Goal: Information Seeking & Learning: Learn about a topic

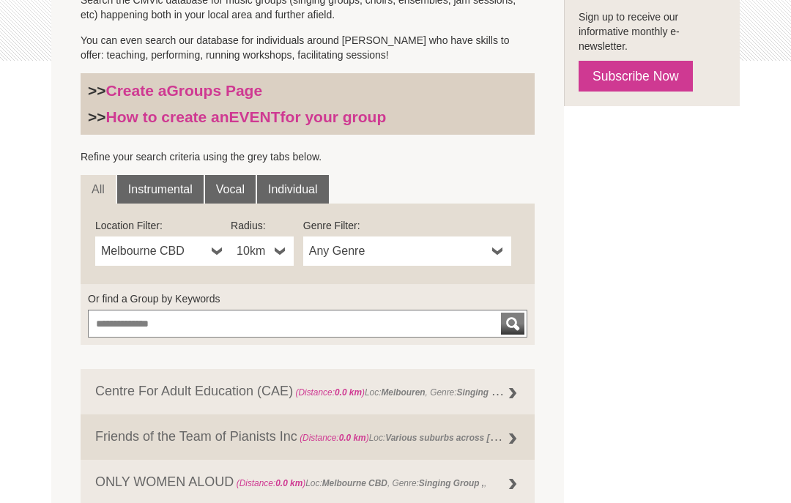
scroll to position [377, 0]
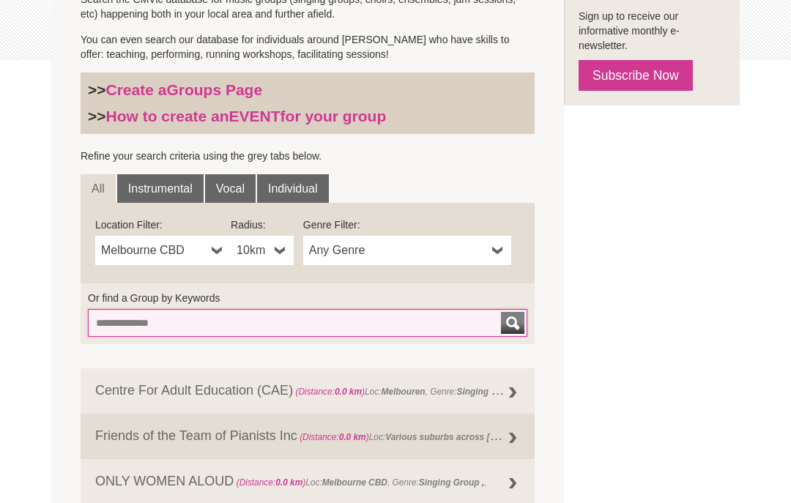
click at [241, 322] on input "Or find a Group by Keywords" at bounding box center [308, 323] width 440 height 28
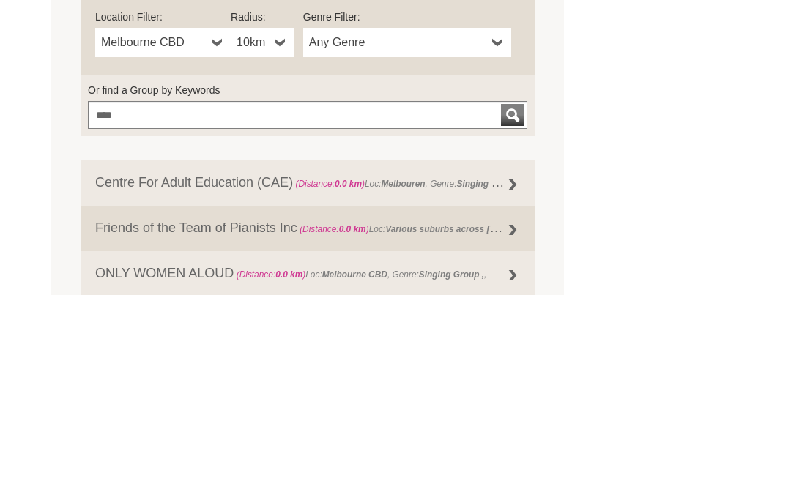
scroll to position [585, 0]
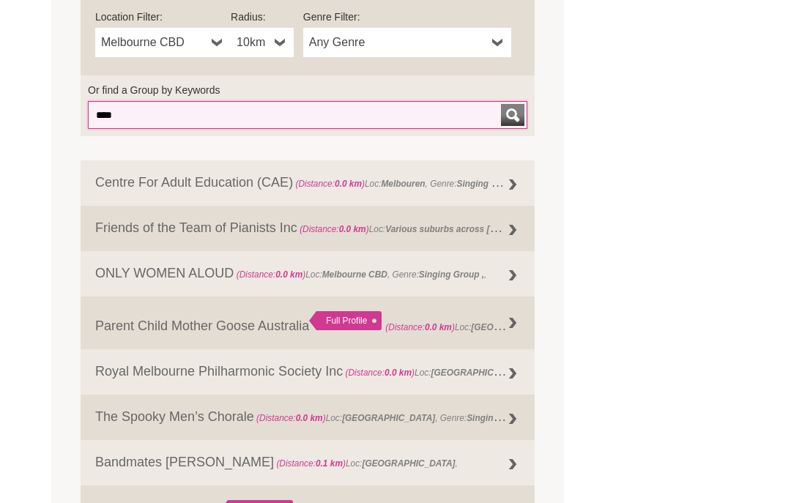
type input "****"
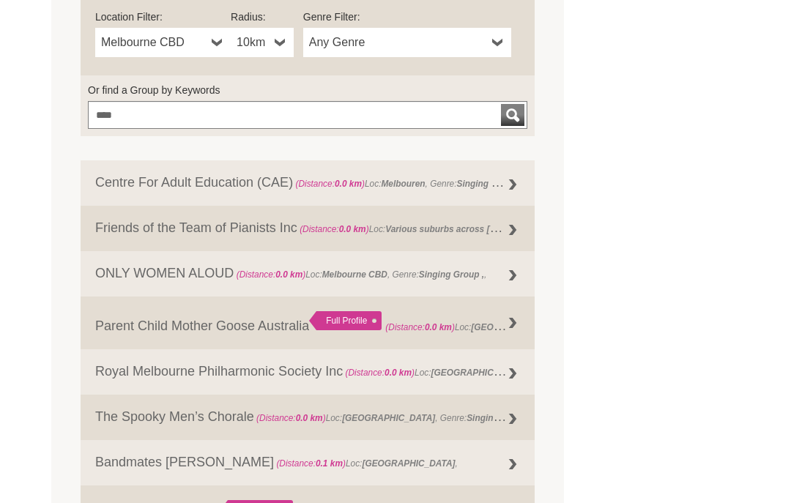
click at [185, 38] on span "Melbourne CBD" at bounding box center [153, 43] width 105 height 18
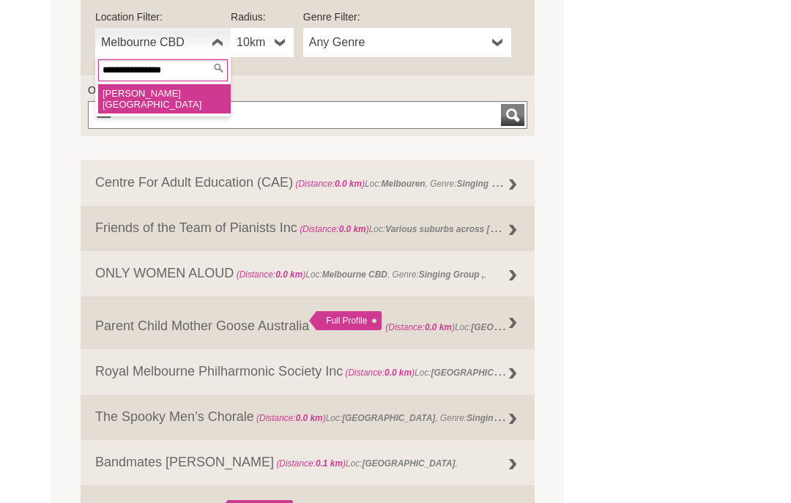
type input "**********"
click at [180, 94] on li "[PERSON_NAME][GEOGRAPHIC_DATA]" at bounding box center [164, 98] width 133 height 29
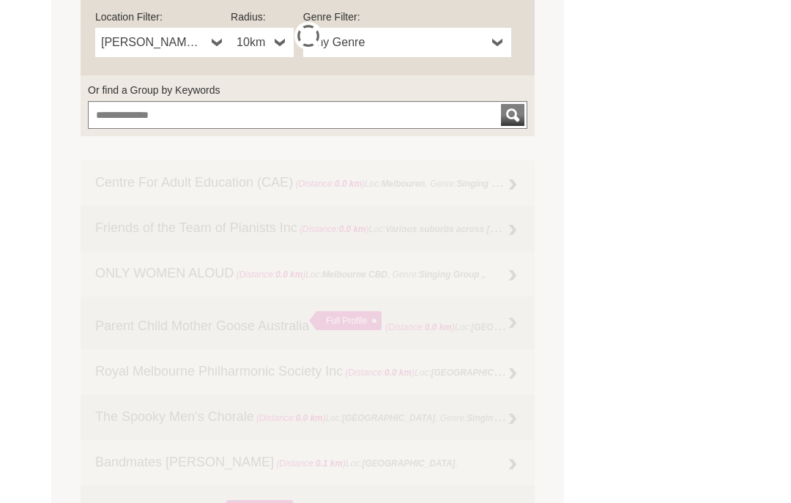
click at [282, 36] on b at bounding box center [281, 42] width 12 height 29
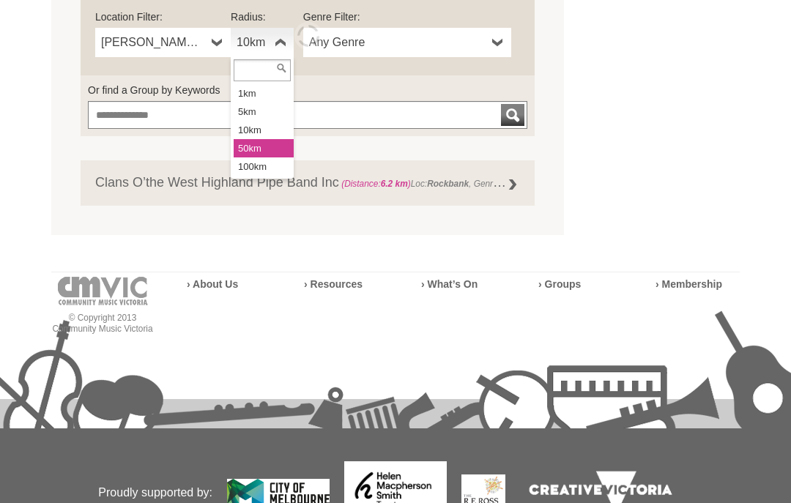
click at [266, 144] on li "50km" at bounding box center [264, 148] width 60 height 18
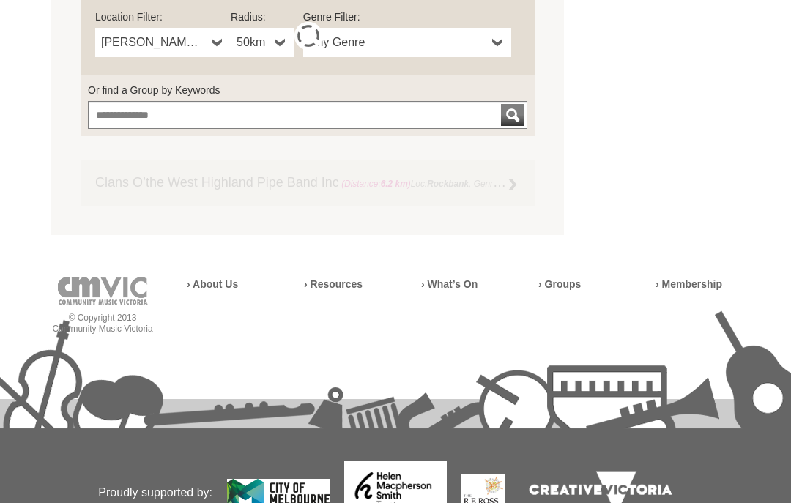
click at [406, 38] on span "Any Genre" at bounding box center [397, 43] width 177 height 18
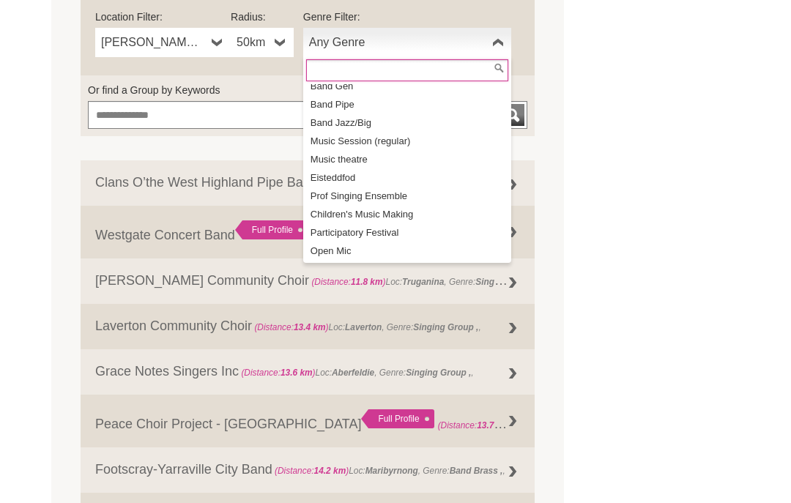
scroll to position [172, 0]
click at [347, 117] on li "Band Jazz/Big" at bounding box center [408, 123] width 205 height 18
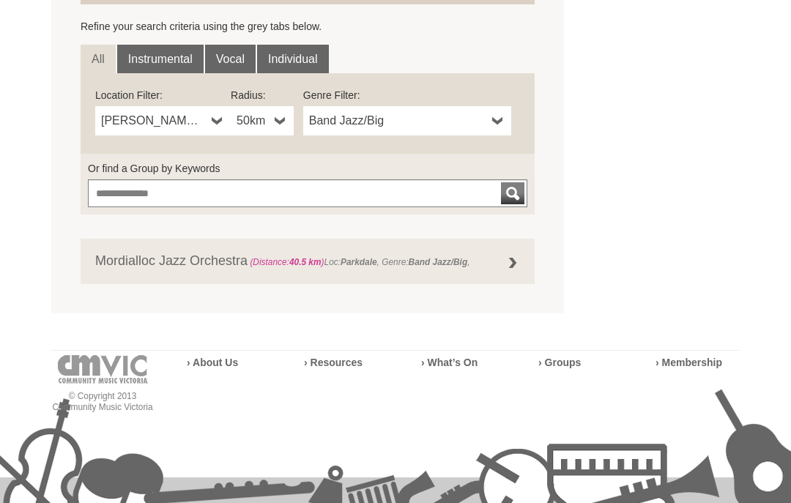
scroll to position [502, 0]
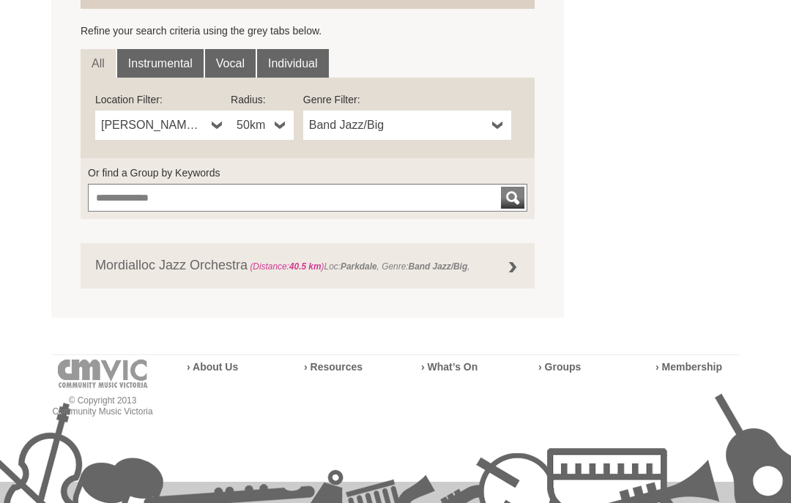
click at [482, 119] on span "Band Jazz/Big" at bounding box center [397, 126] width 177 height 18
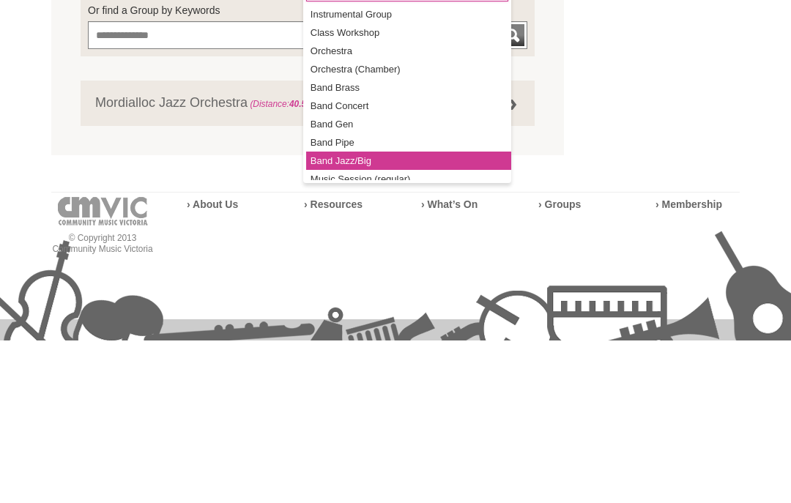
scroll to position [50, 0]
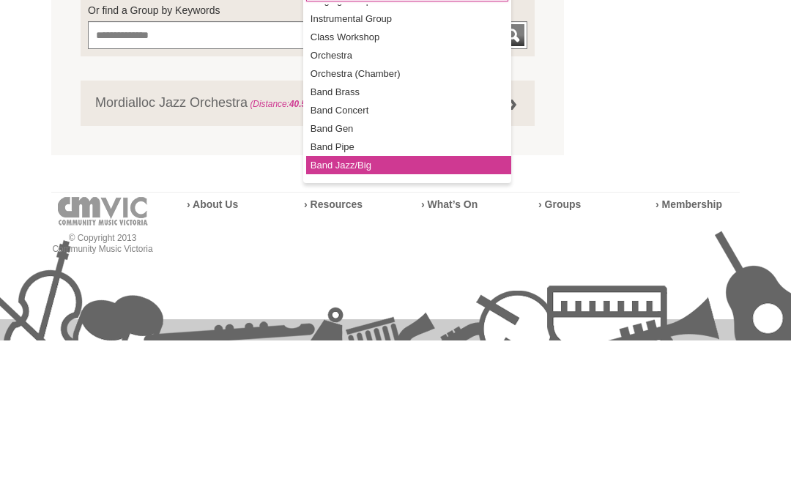
click at [350, 264] on li "Band Concert" at bounding box center [408, 273] width 205 height 18
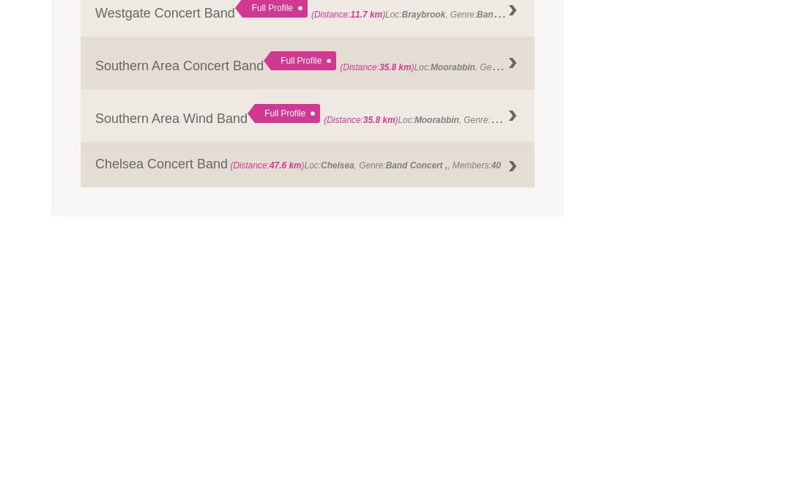
click at [192, 402] on link "Chelsea Concert Band (Distance: 47.6 km ) Loc: [GEOGRAPHIC_DATA] , Genre: Band …" at bounding box center [308, 424] width 454 height 45
